Goal: Find specific page/section: Find specific page/section

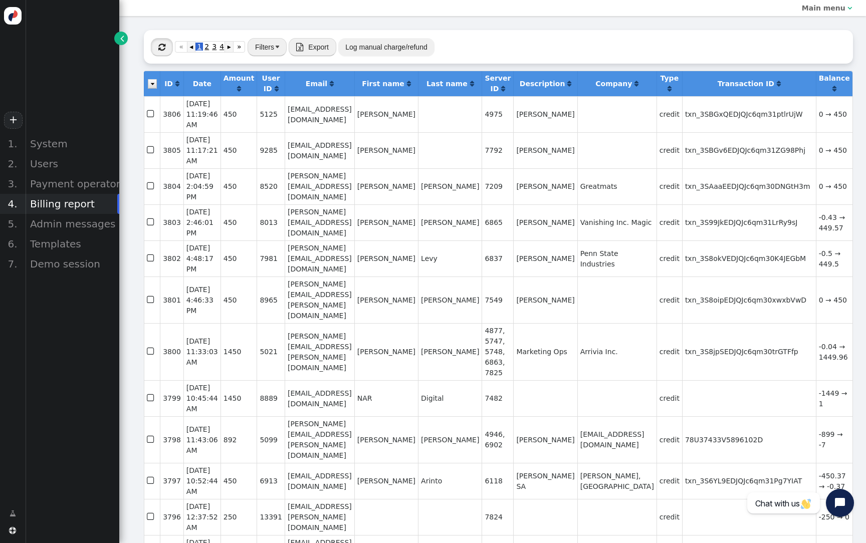
click at [169, 48] on button "" at bounding box center [162, 47] width 22 height 18
click at [166, 45] on button "" at bounding box center [162, 47] width 22 height 18
click at [72, 166] on div "Users" at bounding box center [72, 164] width 94 height 20
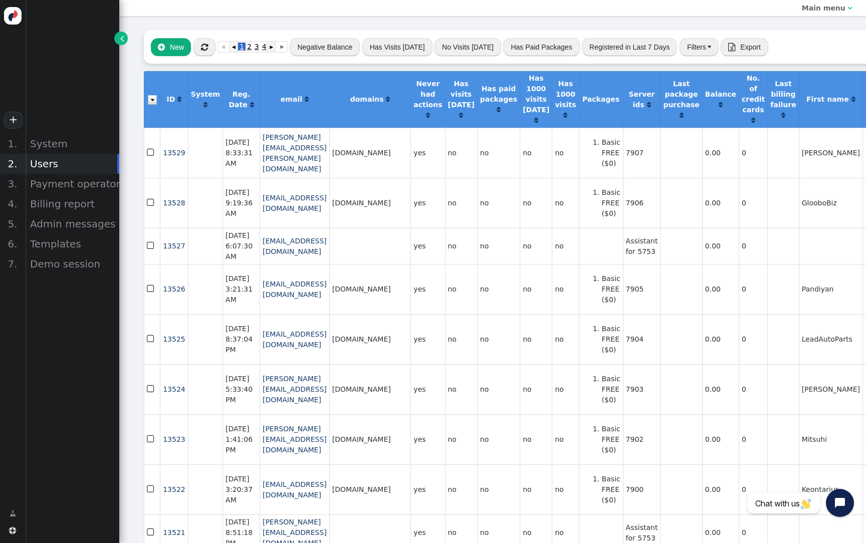
click at [206, 50] on span "" at bounding box center [204, 47] width 7 height 8
click at [205, 49] on span "" at bounding box center [204, 47] width 7 height 8
click at [57, 197] on div "Billing report" at bounding box center [72, 204] width 94 height 20
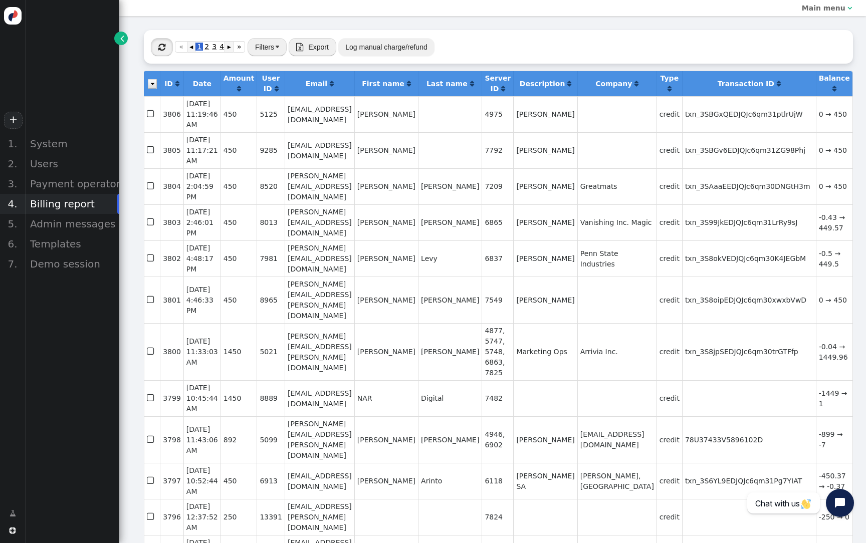
click at [166, 47] on button "" at bounding box center [162, 47] width 22 height 18
drag, startPoint x: 177, startPoint y: 26, endPoint x: 464, endPoint y: 244, distance: 360.2
click at [464, 241] on td "[PERSON_NAME]" at bounding box center [450, 222] width 64 height 36
